Goal: Task Accomplishment & Management: Manage account settings

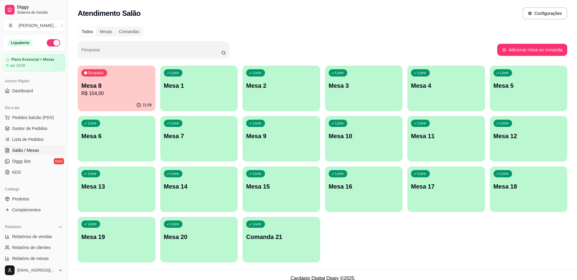
click at [132, 92] on p "R$ 154,00" at bounding box center [116, 93] width 70 height 7
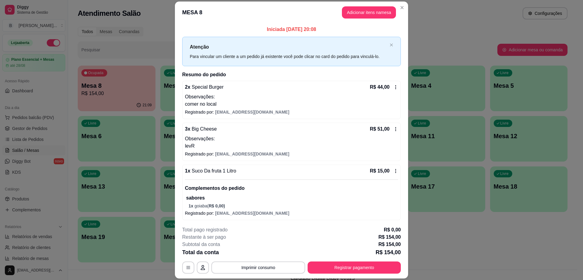
click at [393, 86] on icon at bounding box center [395, 87] width 5 height 5
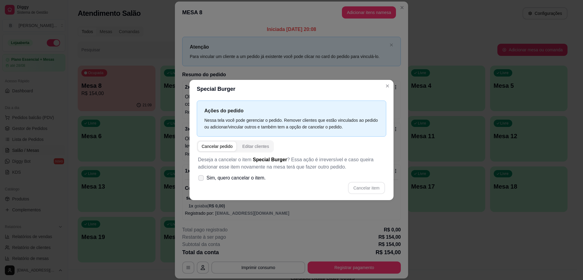
click at [202, 177] on icon at bounding box center [201, 177] width 5 height 3
click at [202, 179] on input "Sim, quero cancelar o item." at bounding box center [200, 181] width 4 height 4
checkbox input "true"
click at [372, 190] on button "Cancelar item" at bounding box center [366, 188] width 37 height 12
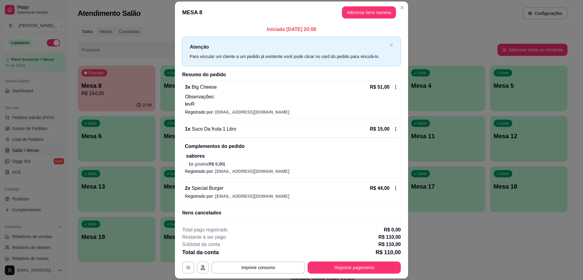
click at [385, 91] on div "3 x Big Cheese R$ 51,00 Observações: levR" at bounding box center [291, 96] width 213 height 24
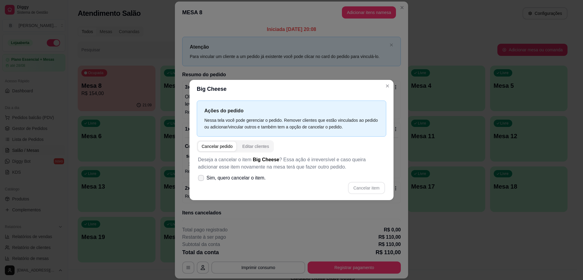
click at [201, 174] on label "Sim, quero cancelar o item." at bounding box center [232, 178] width 73 height 12
click at [201, 179] on input "Sim, quero cancelar o item." at bounding box center [200, 181] width 4 height 4
checkbox input "true"
click at [369, 187] on button "Cancelar item" at bounding box center [366, 188] width 37 height 12
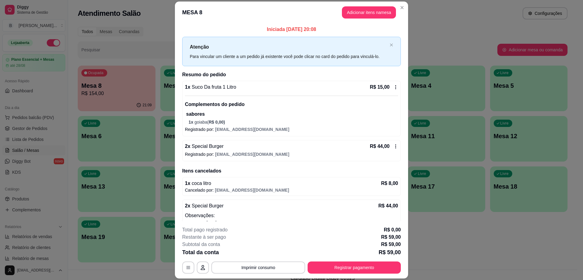
click at [359, 216] on p "Observações:" at bounding box center [291, 215] width 213 height 7
click at [393, 85] on icon at bounding box center [395, 87] width 5 height 5
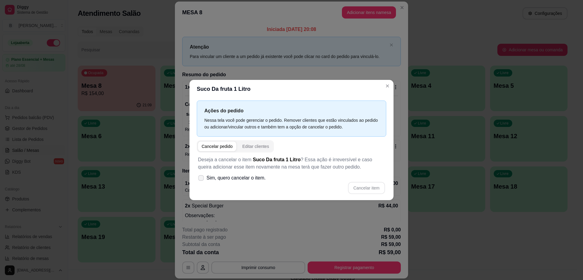
click at [199, 175] on span at bounding box center [201, 178] width 6 height 6
click at [199, 179] on input "Sim, quero cancelar o item." at bounding box center [200, 181] width 4 height 4
checkbox input "true"
click at [364, 185] on button "Cancelar item" at bounding box center [366, 188] width 37 height 12
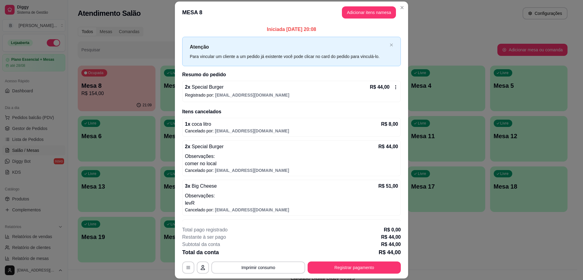
click at [387, 83] on div "2 x Special Burger R$ 44,00 Registrado por: [EMAIL_ADDRESS][DOMAIN_NAME]" at bounding box center [291, 91] width 219 height 21
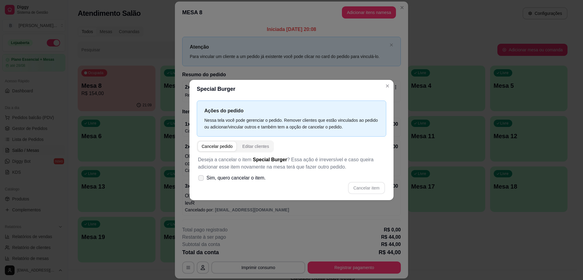
click at [202, 176] on span at bounding box center [201, 178] width 6 height 6
click at [202, 179] on input "Sim, quero cancelar o item." at bounding box center [200, 181] width 4 height 4
checkbox input "true"
click at [373, 188] on button "Cancelar item" at bounding box center [366, 188] width 37 height 12
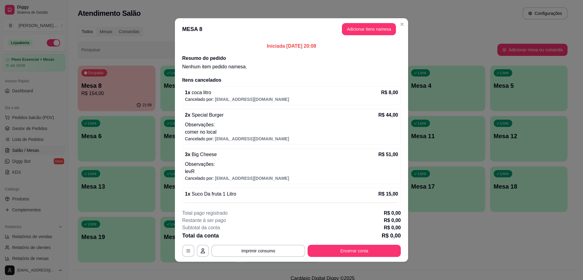
click at [364, 258] on footer "Total pago registrado R$ 0,00 Restante à ser pago R$ 0,00 Subtotal da conta R$ …" at bounding box center [291, 233] width 233 height 57
click at [364, 253] on button "Encerrar conta" at bounding box center [354, 251] width 90 height 12
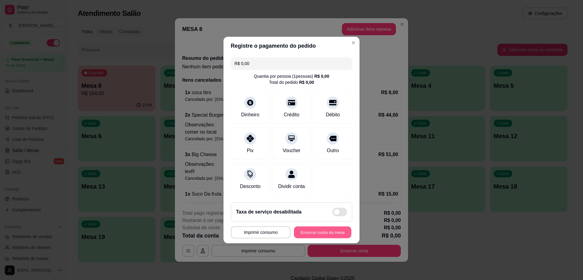
click at [322, 234] on button "Encerrar conta da mesa" at bounding box center [322, 233] width 57 height 12
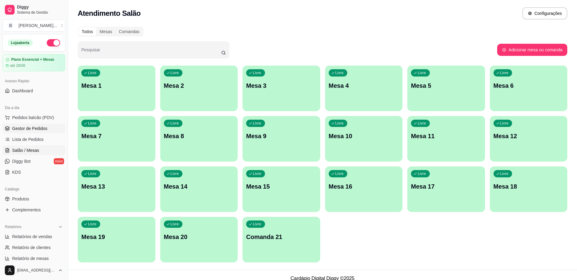
click at [51, 130] on link "Gestor de Pedidos" at bounding box center [33, 129] width 63 height 10
